Goal: Transaction & Acquisition: Purchase product/service

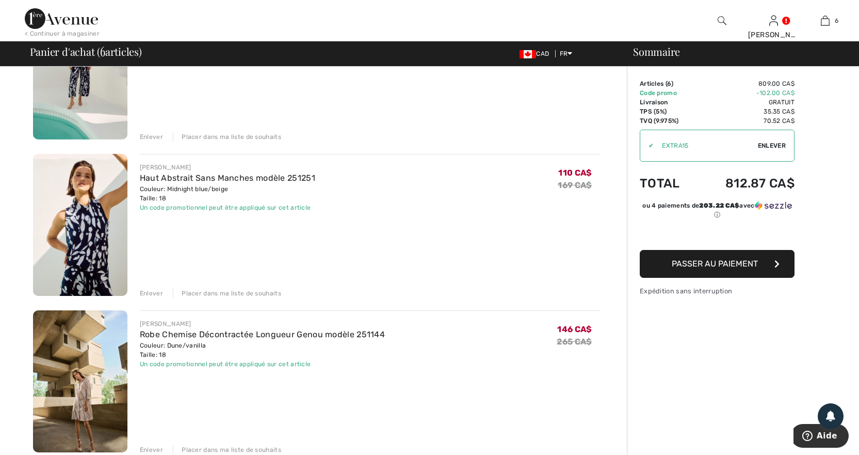
scroll to position [465, 0]
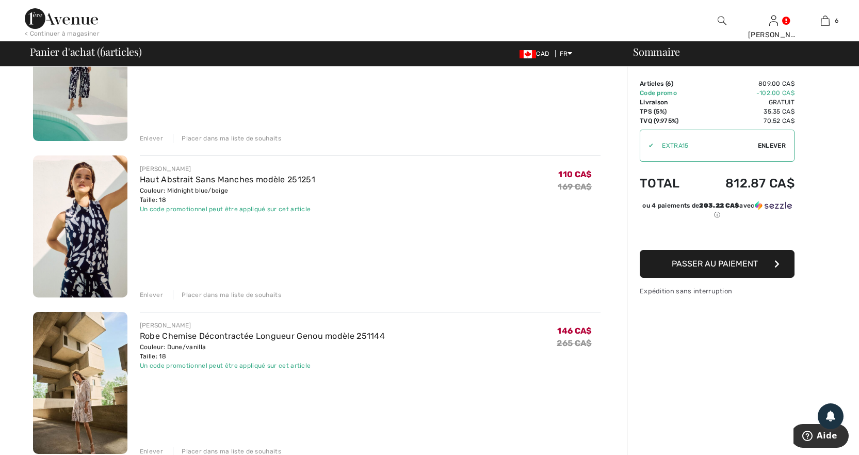
click at [148, 294] on div "Enlever" at bounding box center [151, 294] width 23 height 9
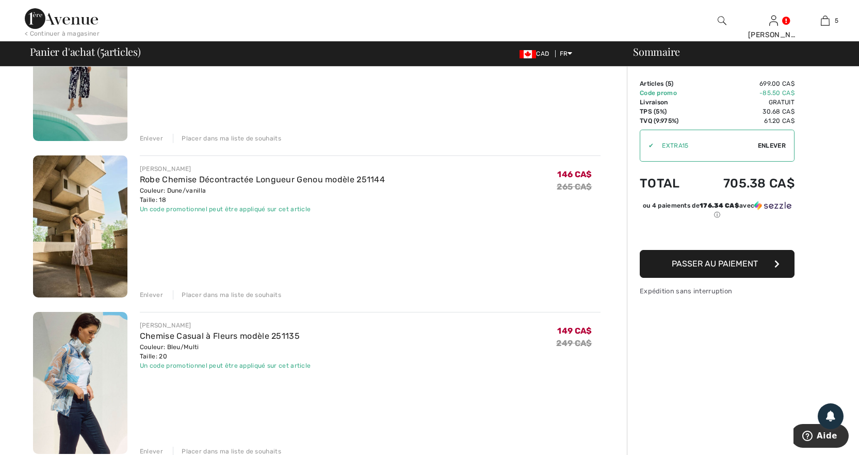
click at [150, 137] on div "Enlever" at bounding box center [151, 138] width 23 height 9
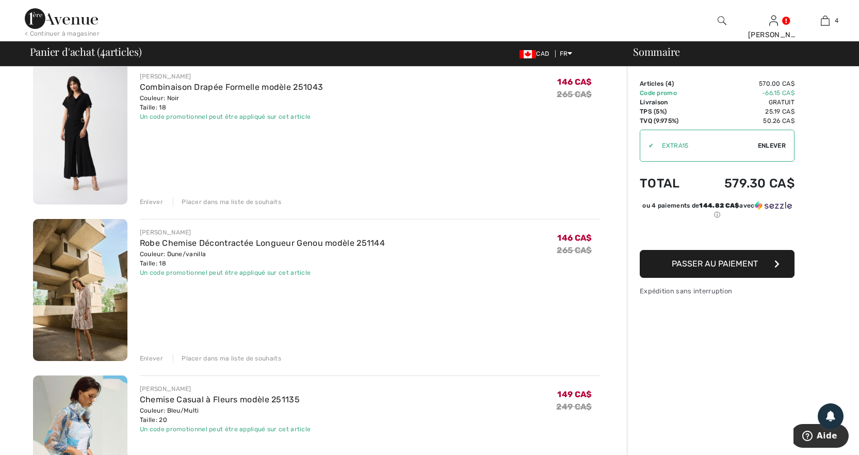
scroll to position [141, 0]
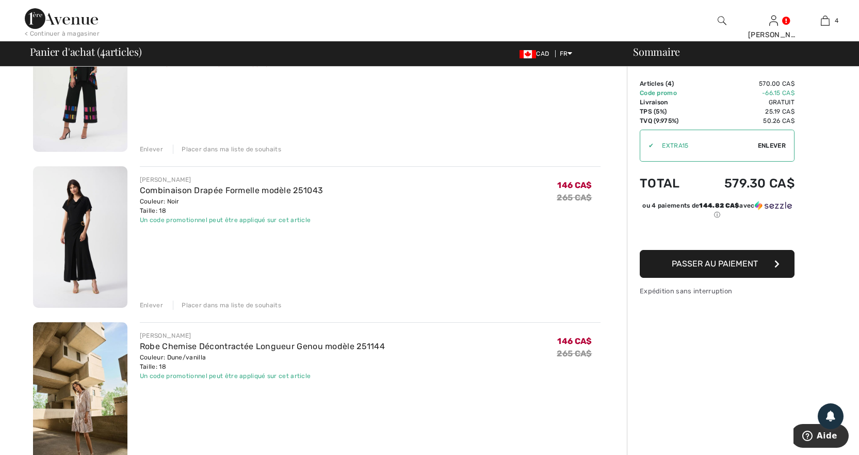
click at [148, 303] on div "Enlever" at bounding box center [151, 304] width 23 height 9
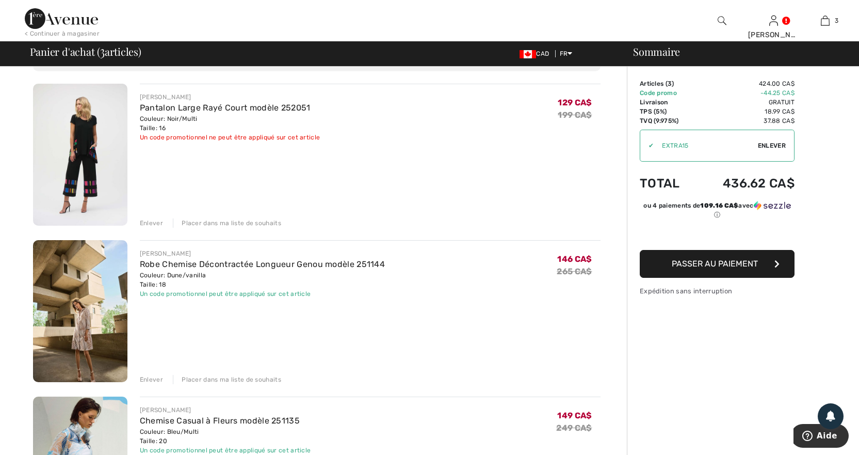
scroll to position [0, 0]
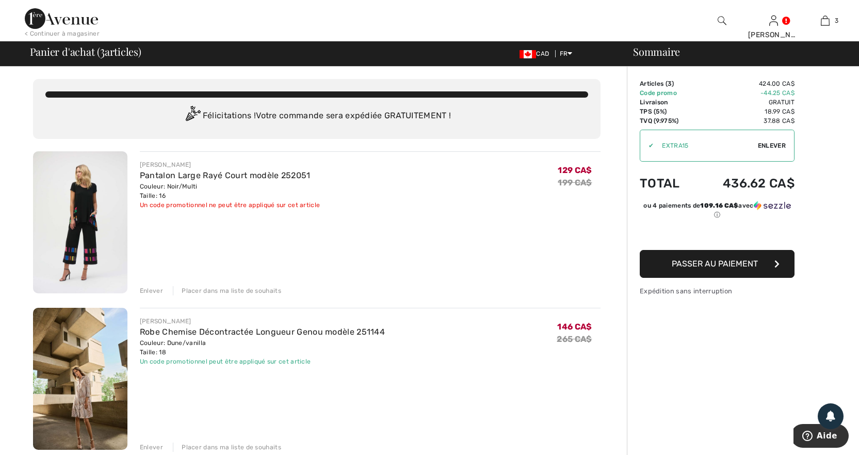
click at [148, 289] on div "Enlever" at bounding box center [151, 290] width 23 height 9
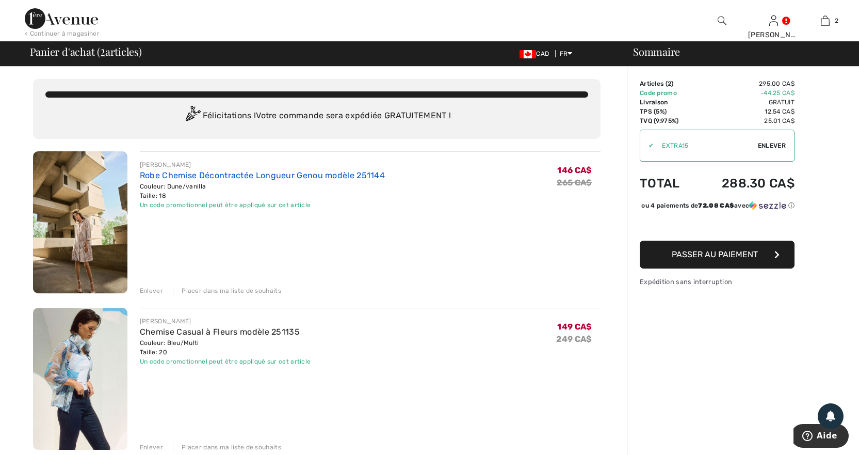
click at [273, 176] on link "Robe Chemise Décontractée Longueur Genou modèle 251144" at bounding box center [262, 175] width 245 height 10
click at [318, 176] on link "Robe Chemise Décontractée Longueur Genou modèle 251144" at bounding box center [262, 175] width 245 height 10
click at [168, 173] on link "Robe Chemise Décontractée Longueur Genou modèle 251144" at bounding box center [262, 175] width 245 height 10
click at [148, 289] on div "Enlever" at bounding box center [151, 290] width 23 height 9
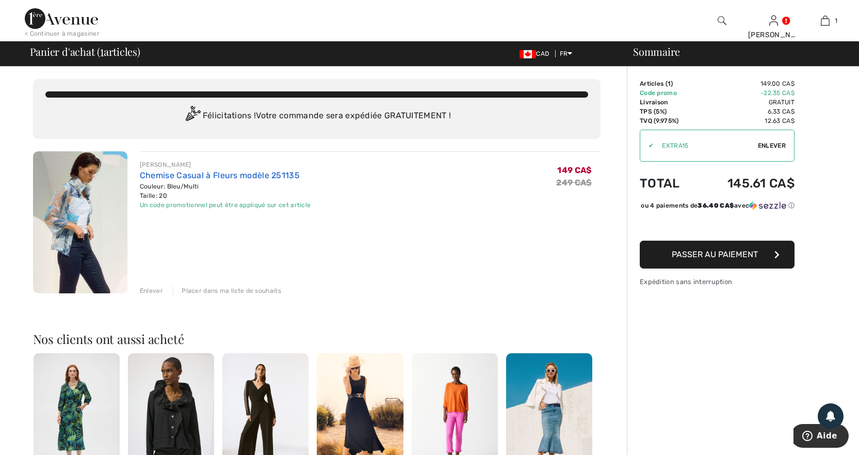
click at [228, 172] on link "Chemise Casual à Fleurs modèle 251135" at bounding box center [220, 175] width 160 height 10
click at [154, 173] on link "Chemise Casual à Fleurs modèle 251135" at bounding box center [220, 175] width 160 height 10
click at [62, 208] on img at bounding box center [80, 222] width 94 height 142
